Goal: Task Accomplishment & Management: Use online tool/utility

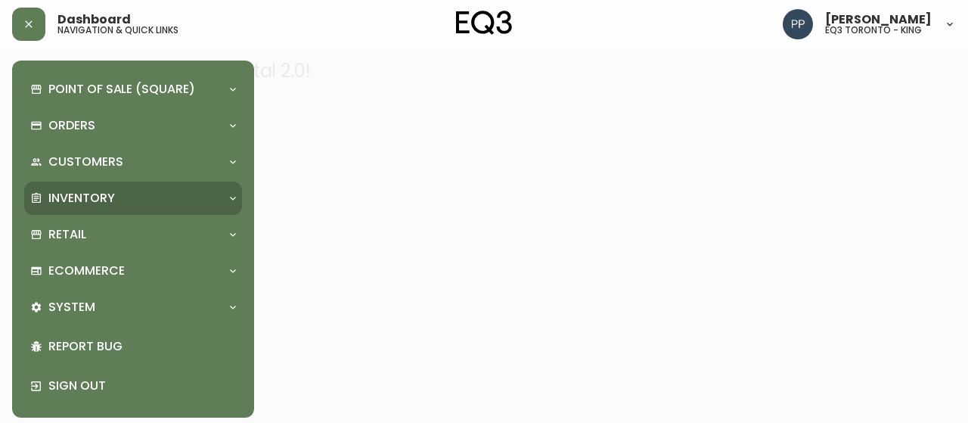
click at [88, 193] on p "Inventory" at bounding box center [81, 198] width 67 height 17
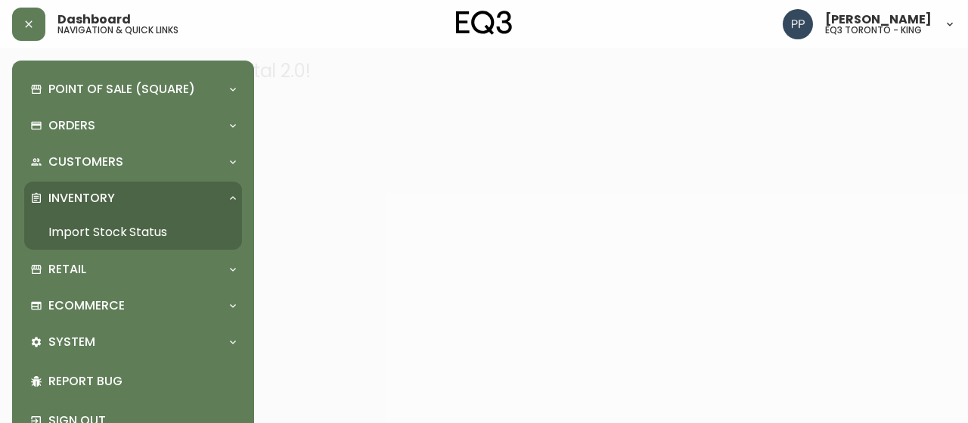
click at [116, 233] on link "Import Stock Status" at bounding box center [133, 232] width 218 height 35
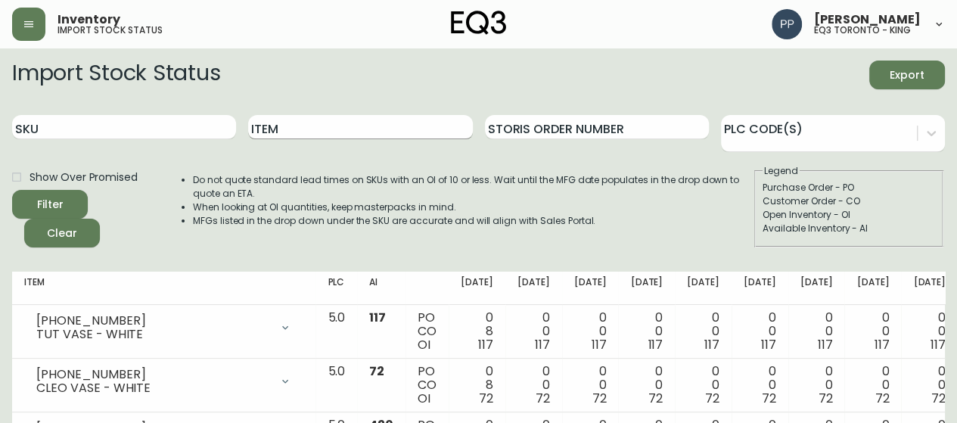
click at [381, 131] on input "Item" at bounding box center [360, 127] width 224 height 24
click at [12, 190] on button "Filter" at bounding box center [50, 204] width 76 height 29
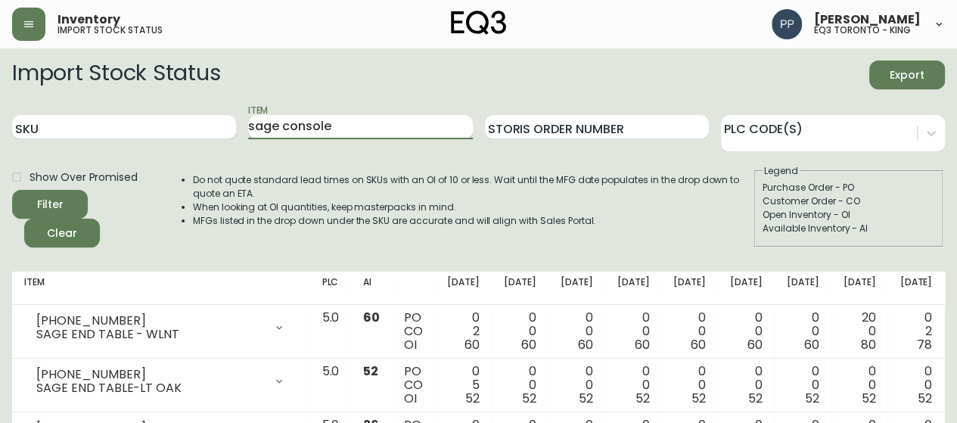
click at [12, 190] on button "Filter" at bounding box center [50, 204] width 76 height 29
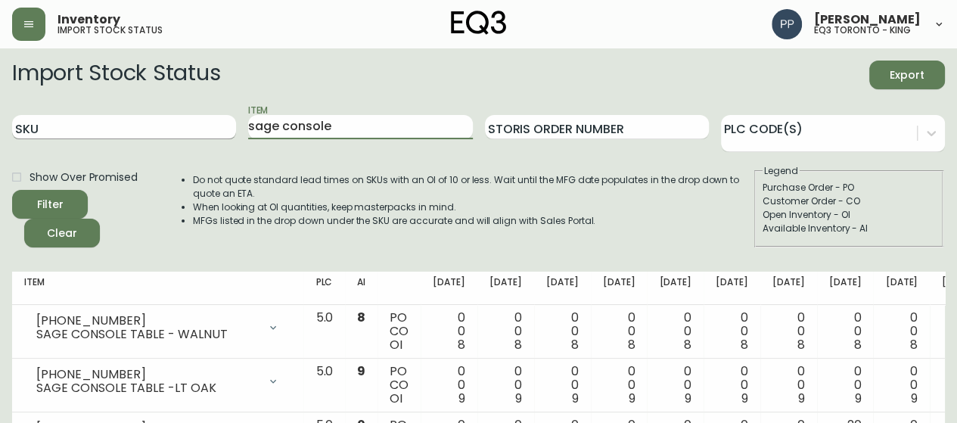
click at [148, 126] on div "SKU Item sage console Storis Order Number PLC Code(s)" at bounding box center [478, 127] width 933 height 49
click at [12, 190] on button "Filter" at bounding box center [50, 204] width 76 height 29
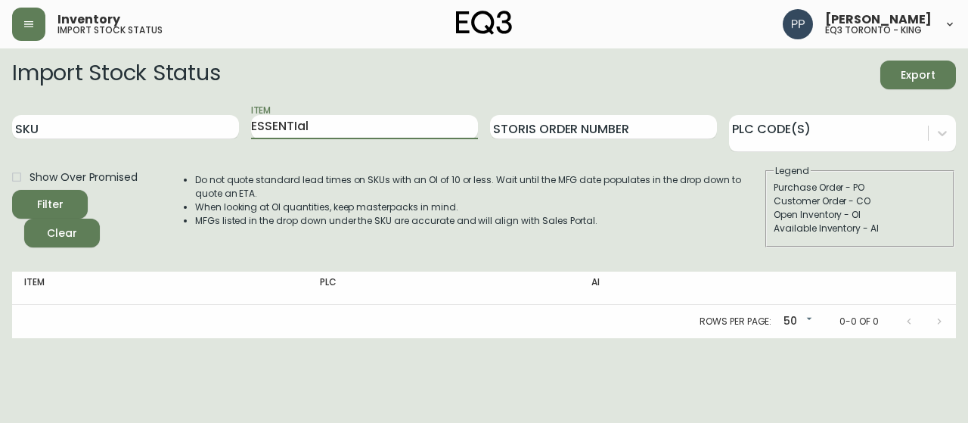
type input "ESSENTIal"
click at [12, 190] on button "Filter" at bounding box center [50, 204] width 76 height 29
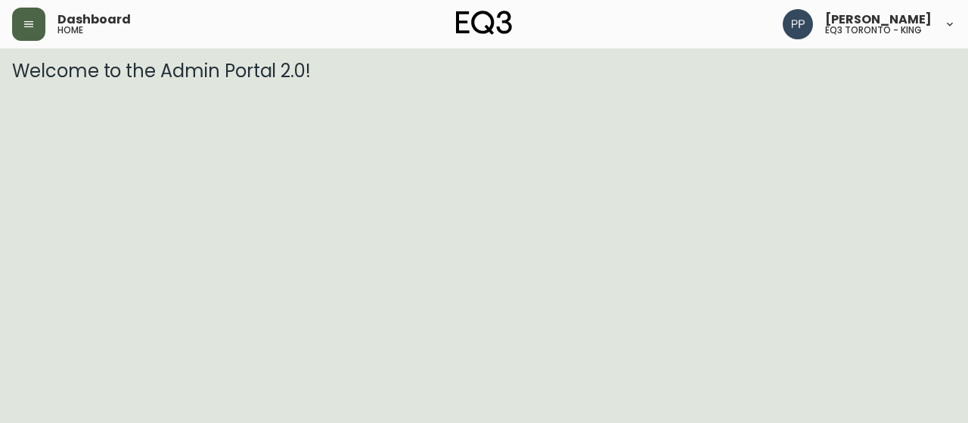
click at [27, 17] on button "button" at bounding box center [28, 24] width 33 height 33
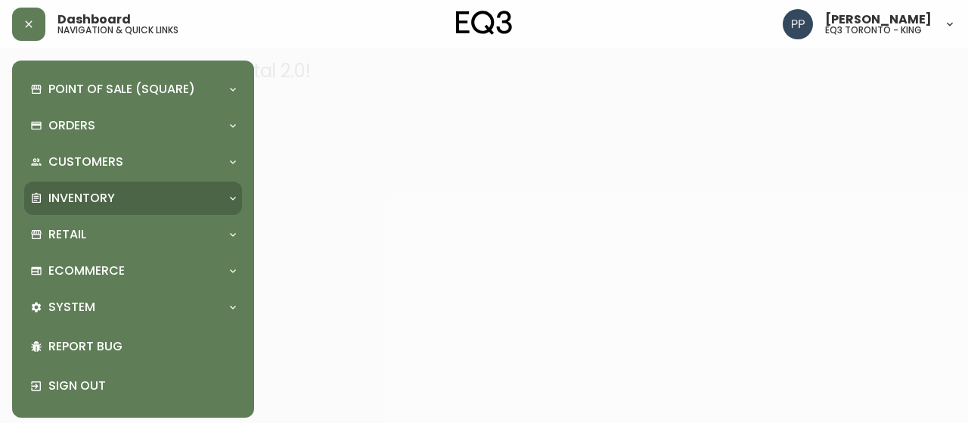
click at [91, 208] on div "Inventory" at bounding box center [133, 198] width 218 height 33
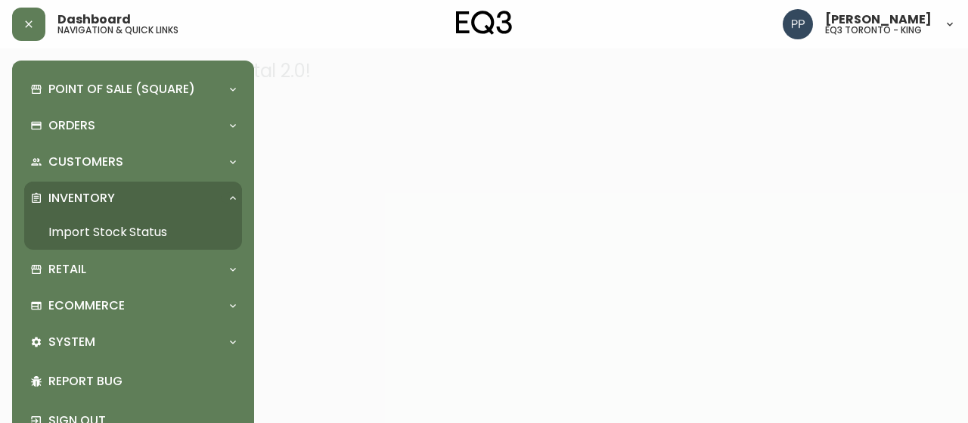
click at [144, 232] on link "Import Stock Status" at bounding box center [133, 232] width 218 height 35
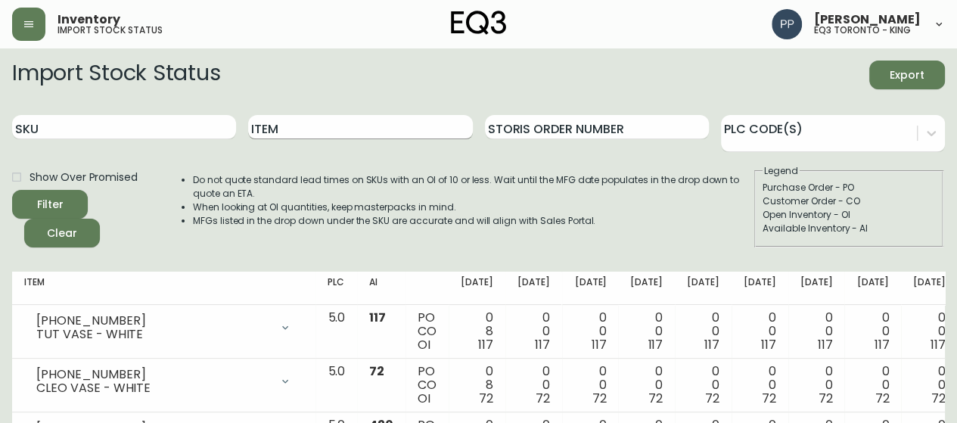
click at [384, 127] on input "Item" at bounding box center [360, 127] width 224 height 24
drag, startPoint x: 381, startPoint y: 128, endPoint x: 360, endPoint y: 107, distance: 29.4
click at [360, 107] on div "Item" at bounding box center [360, 127] width 224 height 49
type input "BILA"
click at [12, 190] on button "Filter" at bounding box center [50, 204] width 76 height 29
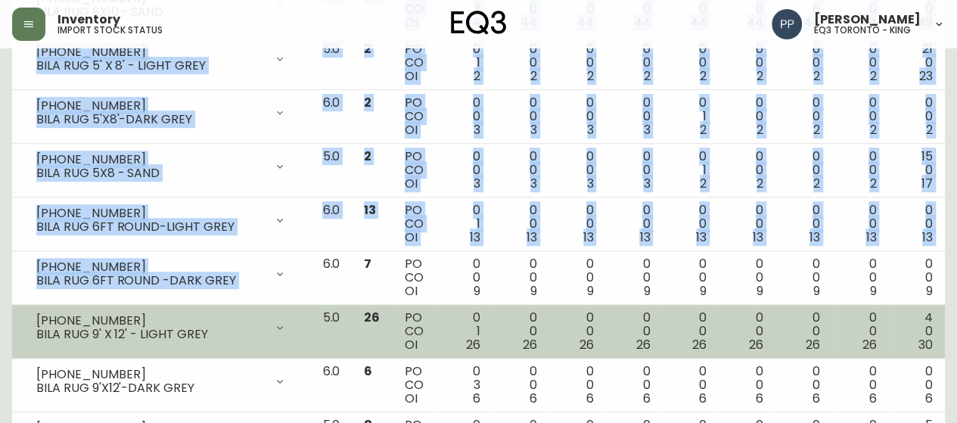
scroll to position [454, 0]
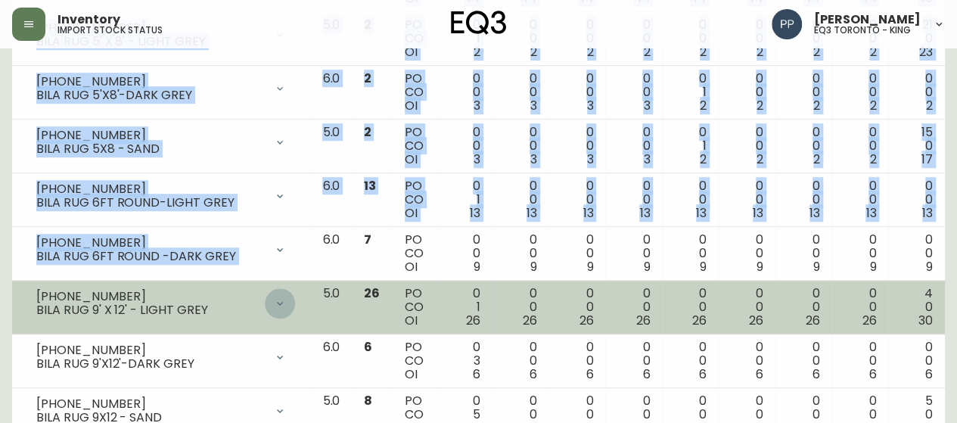
click at [273, 309] on div at bounding box center [280, 303] width 30 height 30
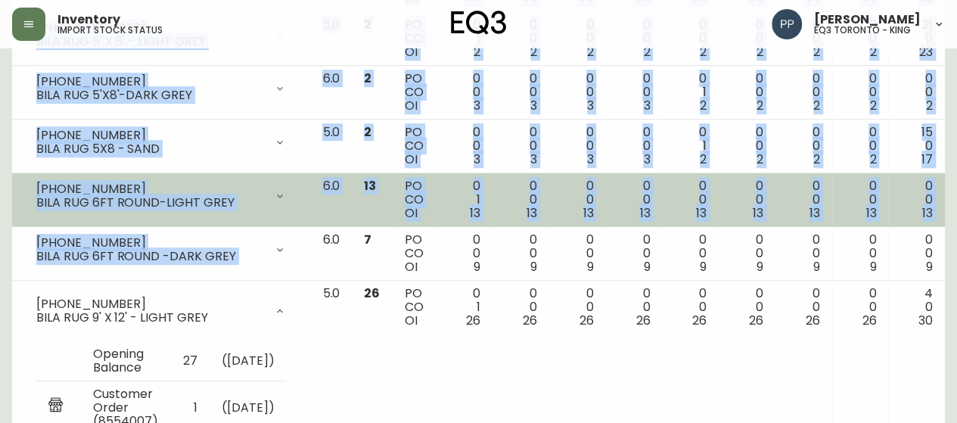
click at [17, 203] on td "3190-278-7 BILA RUG 6FT ROUND-LIGHT GREY Opening Balance 14 ( Aug 14, 2025 ) Av…" at bounding box center [161, 200] width 298 height 54
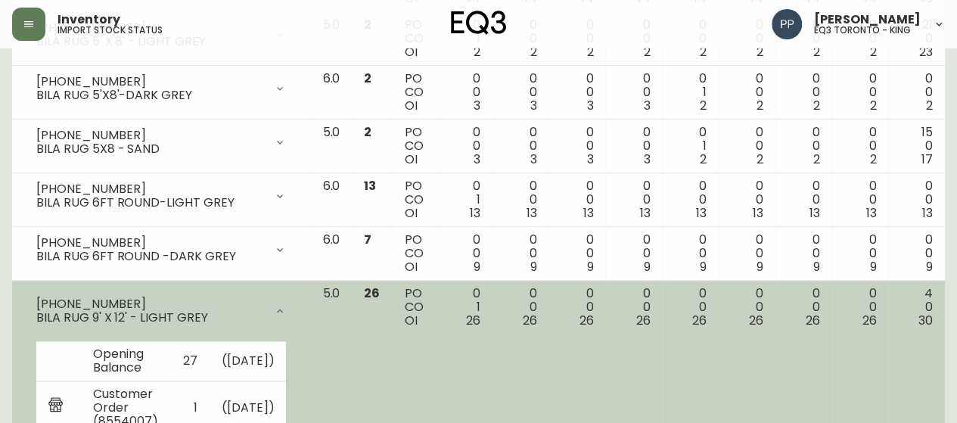
click at [266, 303] on div at bounding box center [280, 311] width 30 height 30
